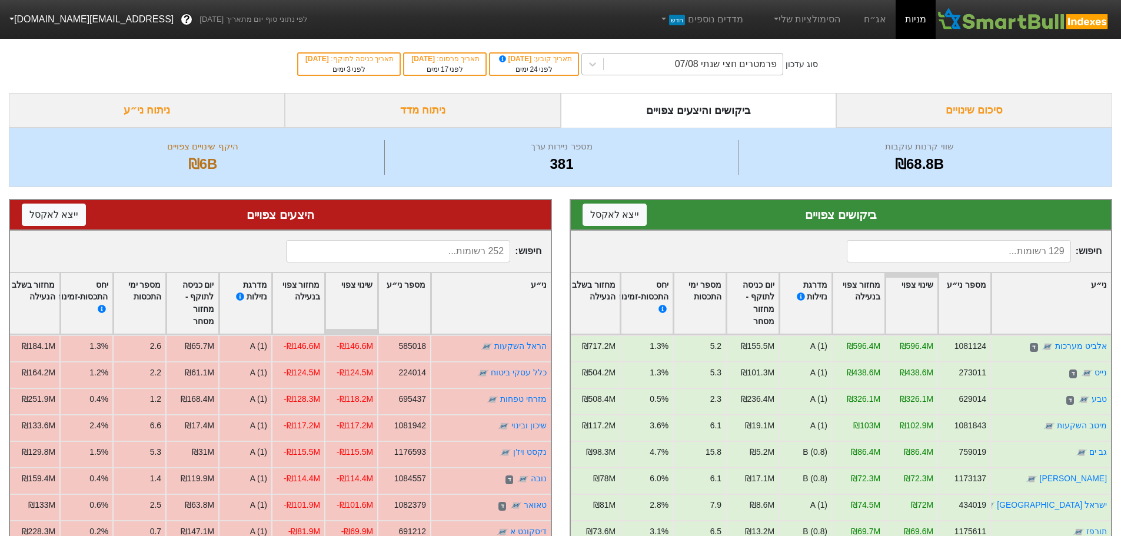
click at [688, 57] on div "פרמטרים חצי שנתי 07/08" at bounding box center [693, 64] width 179 height 21
click at [692, 62] on div "פרמטרים חצי שנתי 07/08" at bounding box center [693, 64] width 179 height 21
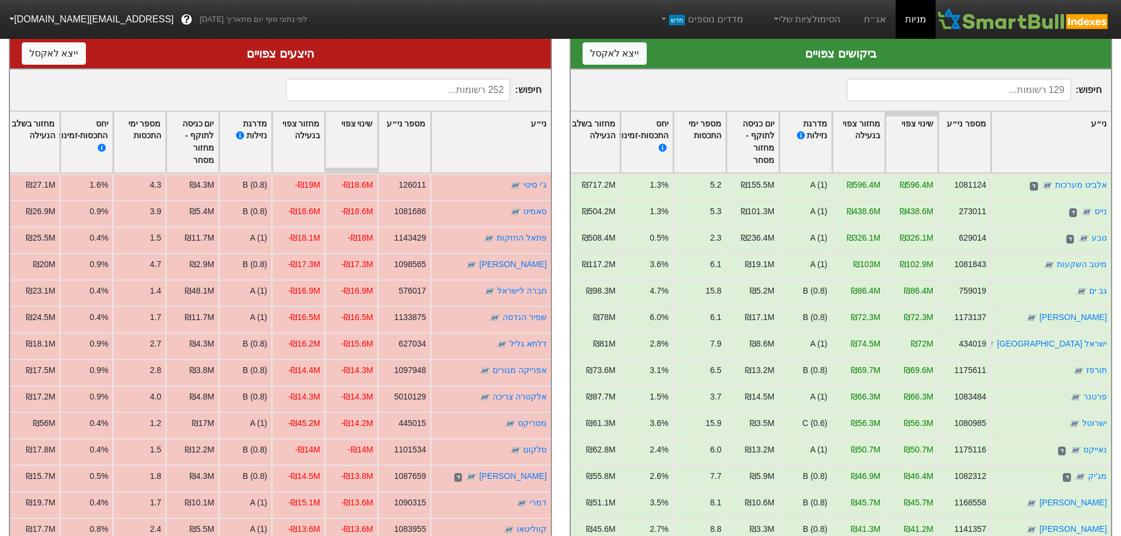
scroll to position [1000, 0]
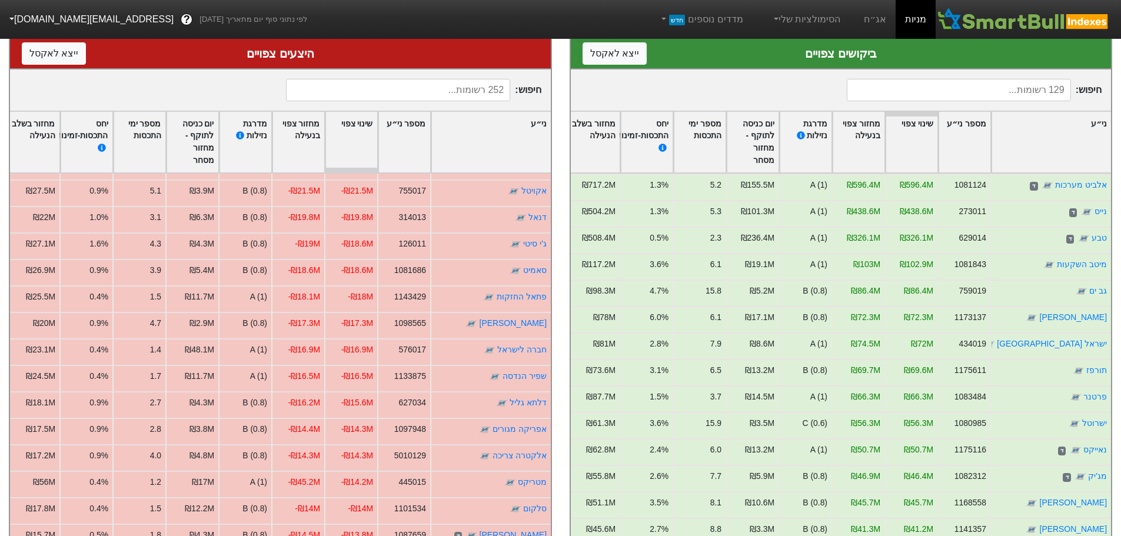
click at [444, 88] on input at bounding box center [398, 90] width 224 height 22
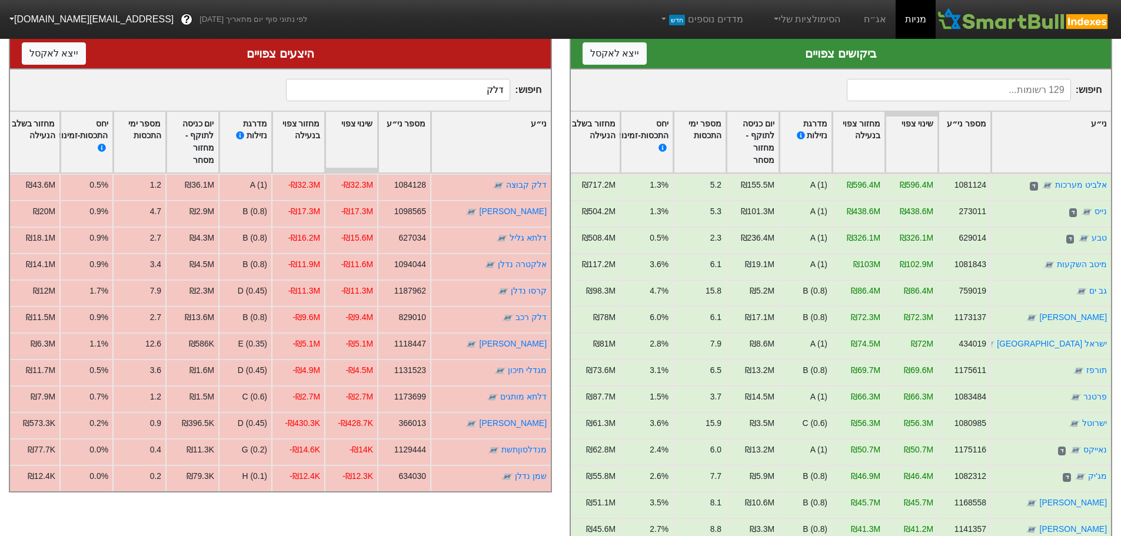
scroll to position [0, 0]
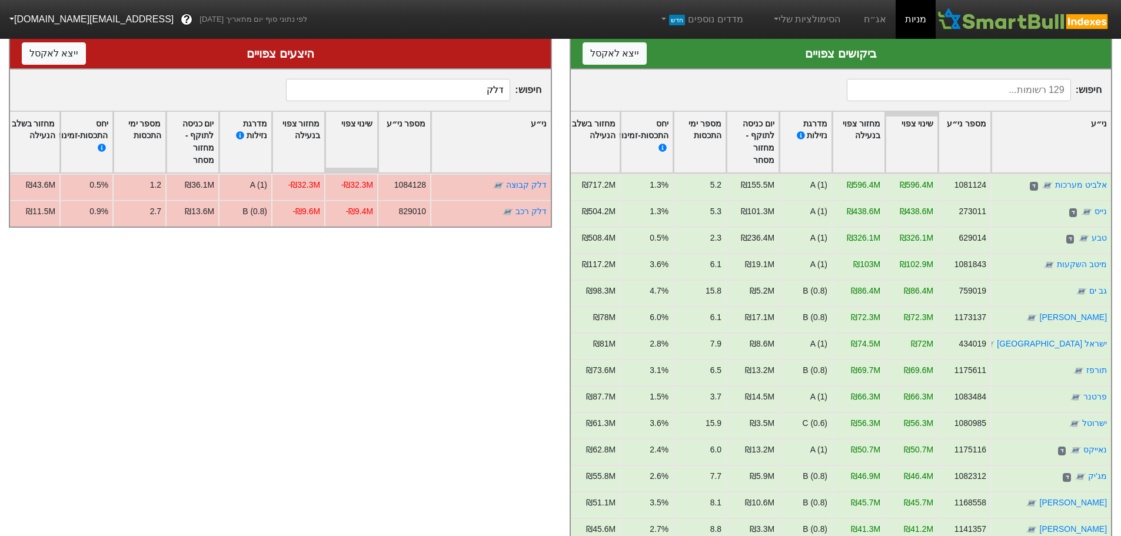
click at [458, 89] on input "דלק" at bounding box center [398, 90] width 224 height 22
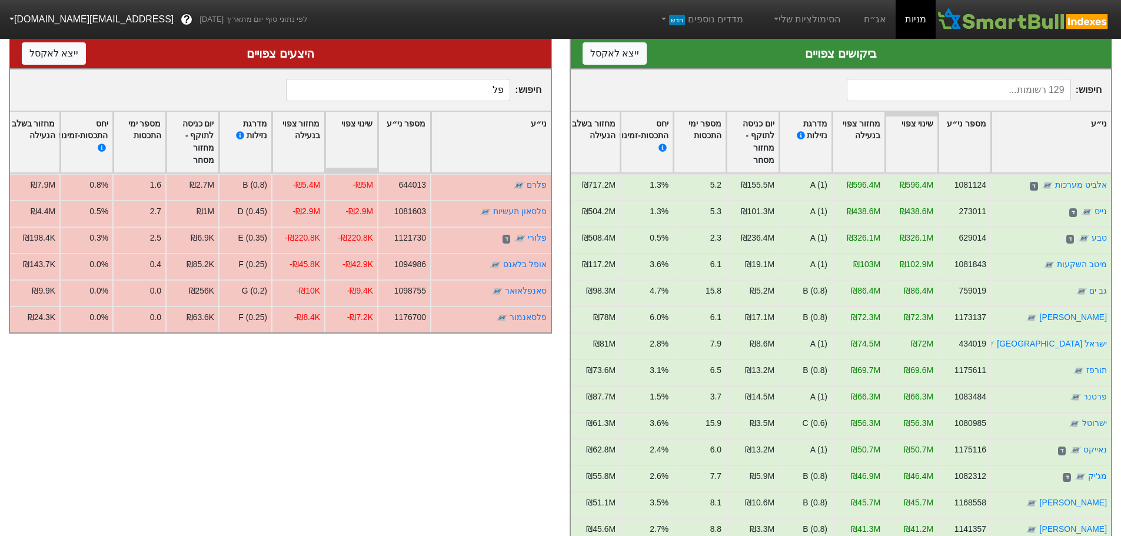
click at [471, 85] on input "פל" at bounding box center [398, 90] width 224 height 22
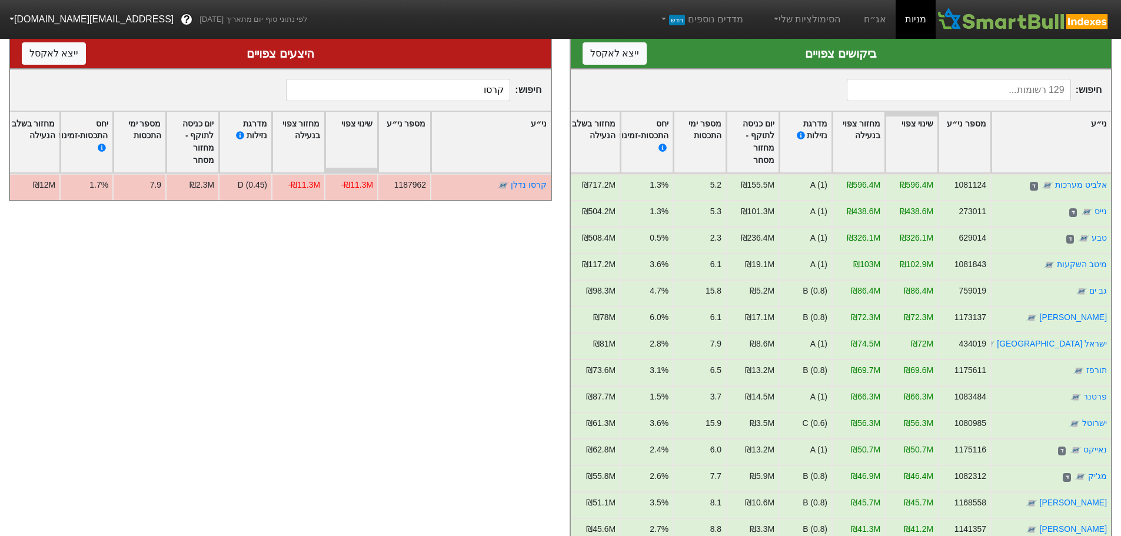
type input "קרסו"
click at [960, 86] on input at bounding box center [959, 90] width 224 height 22
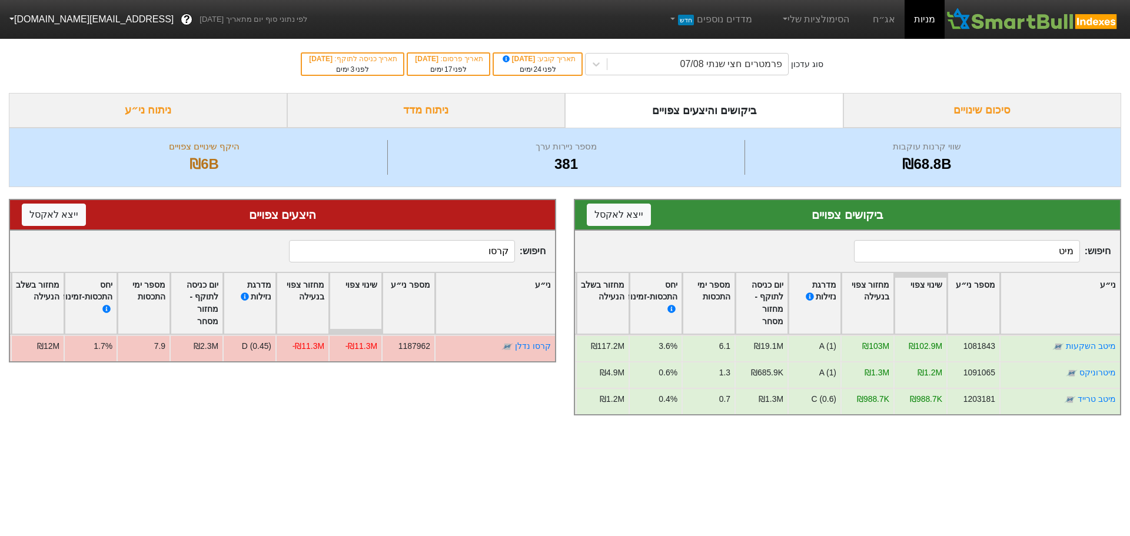
type input "מיט"
click at [488, 252] on input "קרסו" at bounding box center [402, 251] width 226 height 22
click at [487, 252] on input "קרסו" at bounding box center [402, 251] width 226 height 22
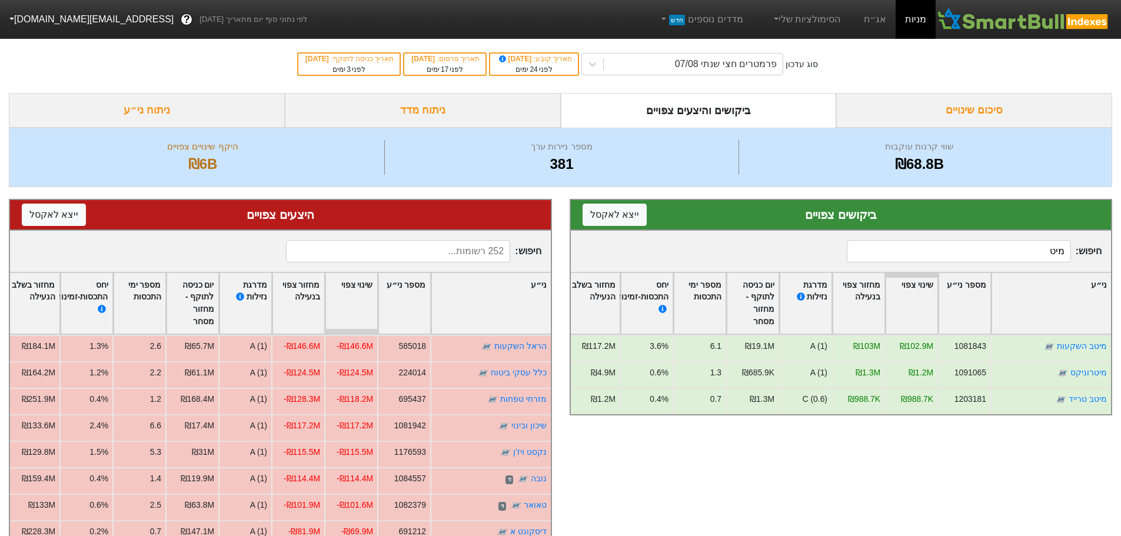
click at [453, 257] on input at bounding box center [398, 251] width 224 height 22
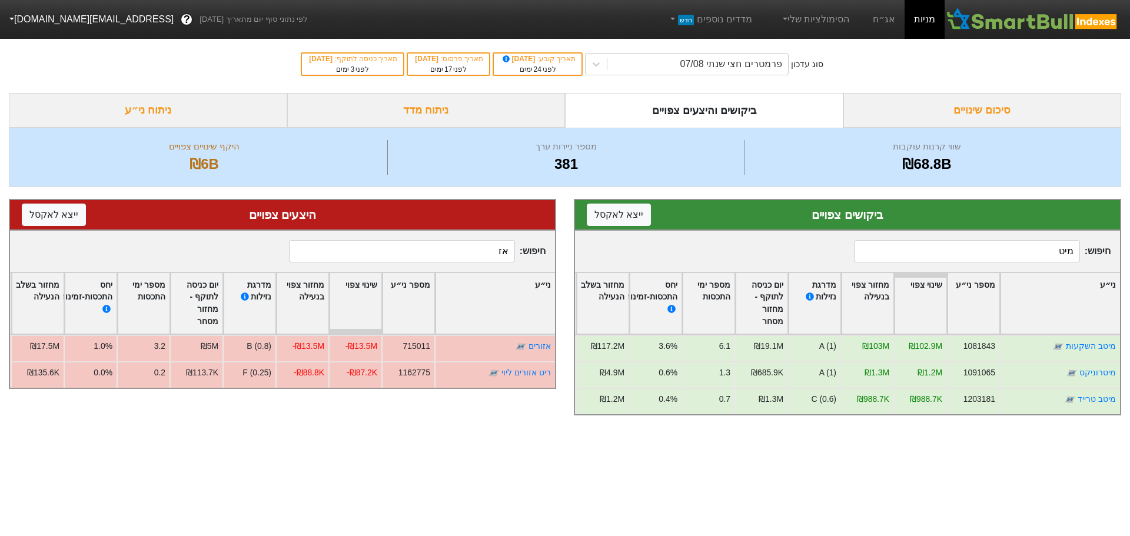
type input "א"
